Goal: Find specific page/section: Find specific page/section

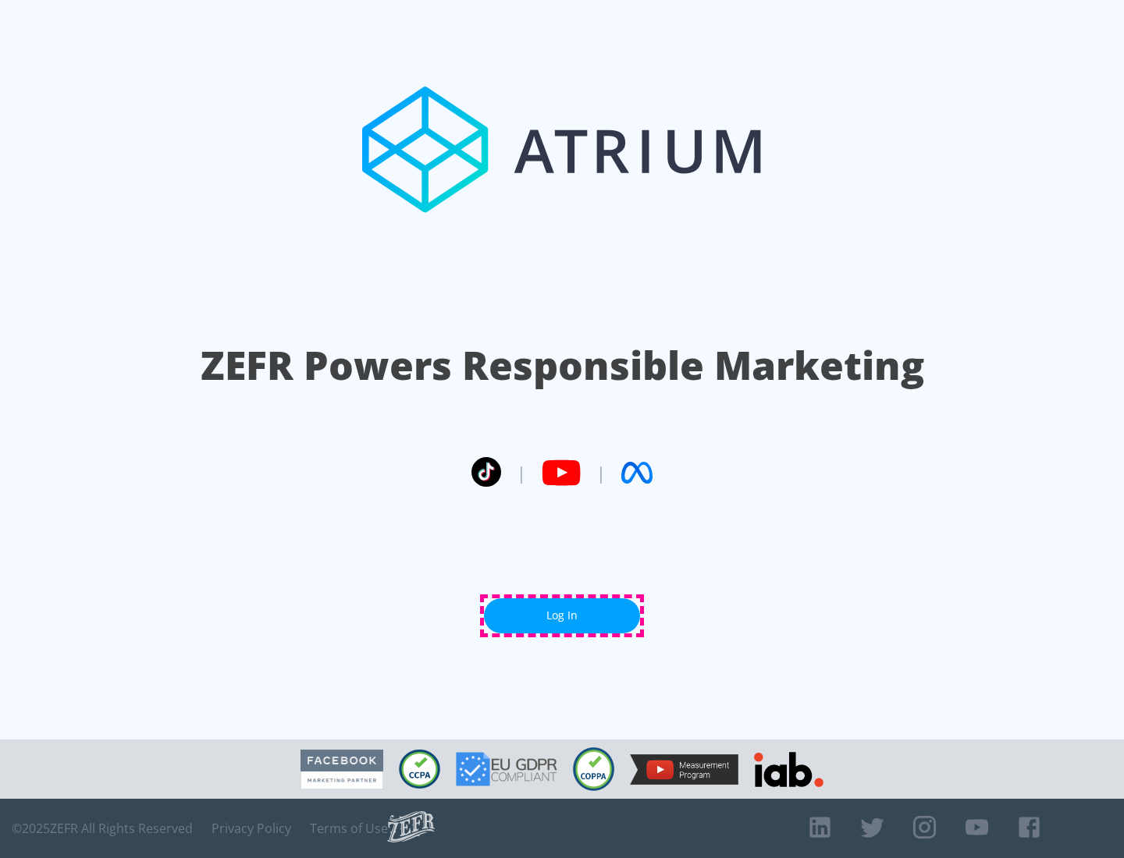
click at [562, 616] on link "Log In" at bounding box center [562, 615] width 156 height 35
